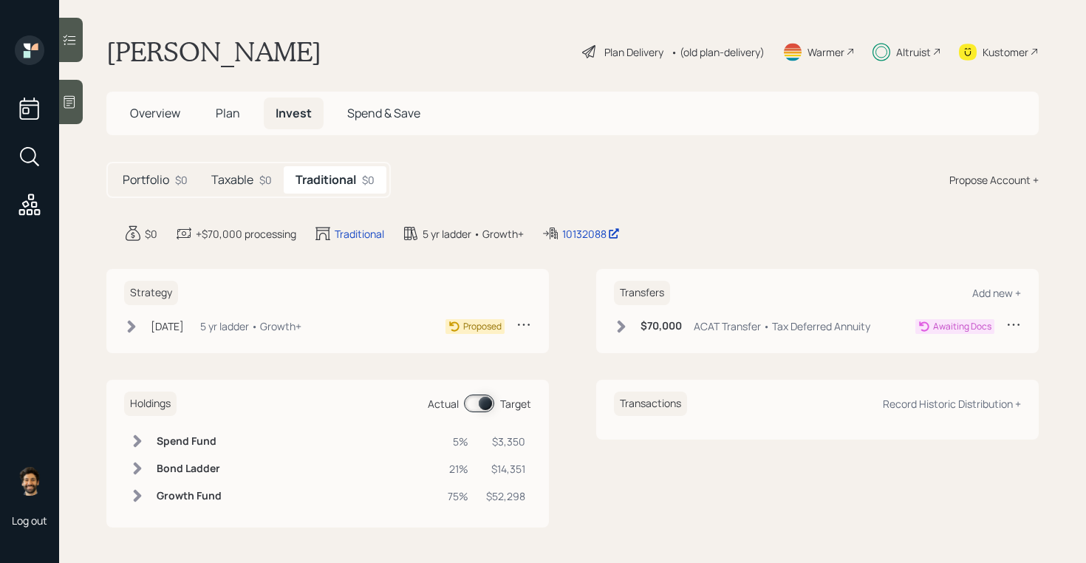
click at [232, 112] on span "Plan" at bounding box center [228, 113] width 24 height 16
